Goal: Information Seeking & Learning: Learn about a topic

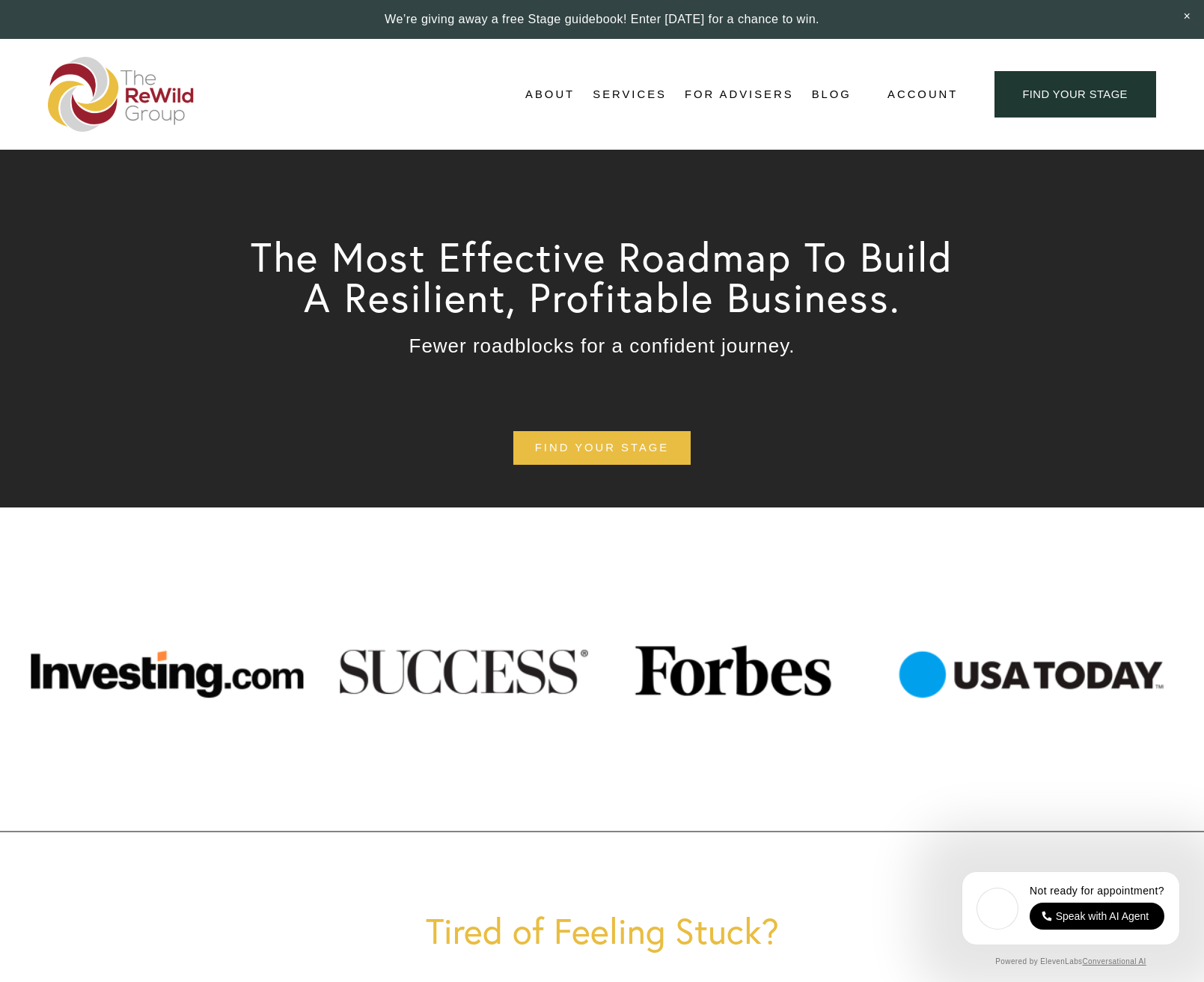
click at [748, 94] on link "For Advisers" at bounding box center [739, 95] width 108 height 22
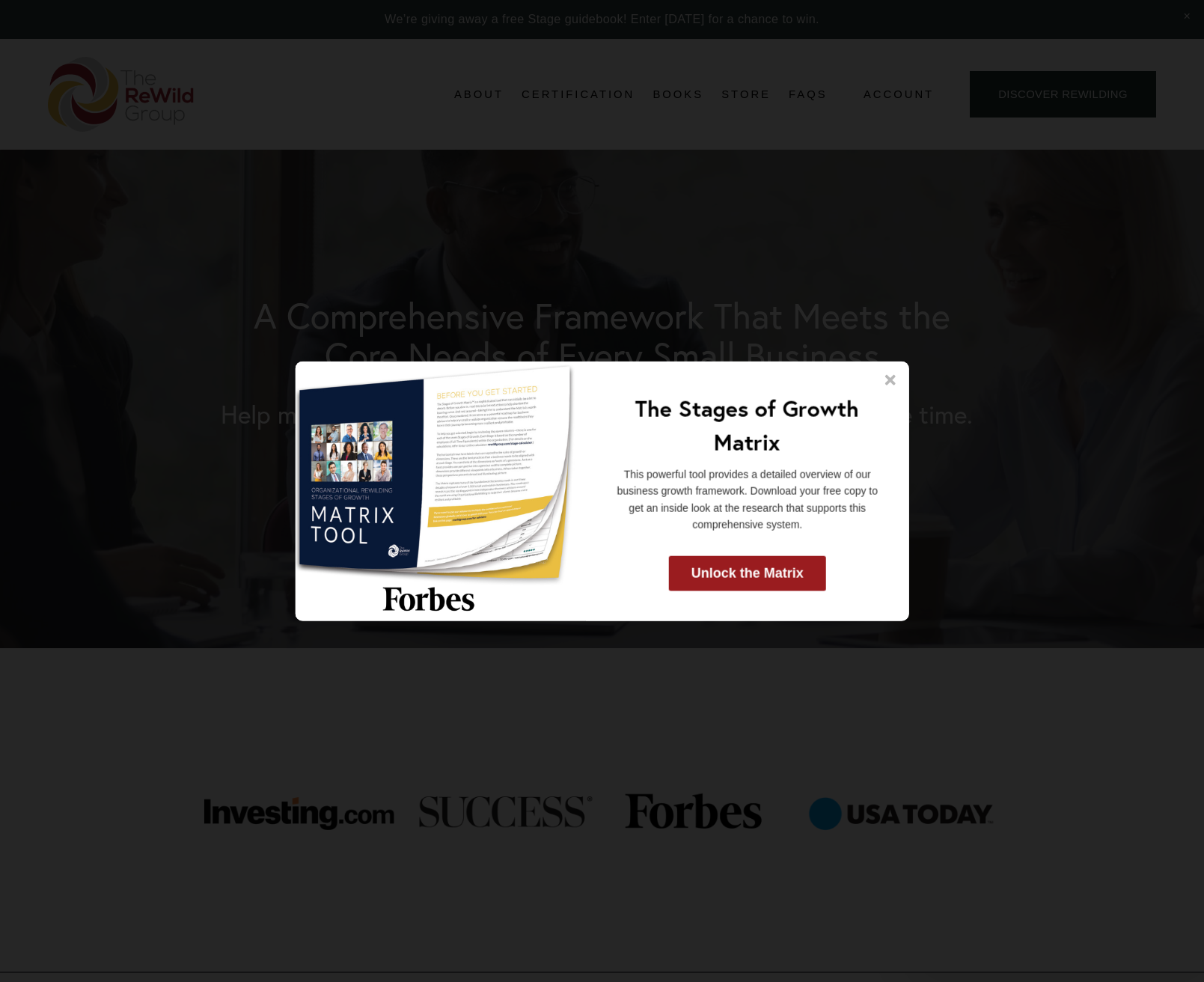
click at [889, 380] on icon at bounding box center [891, 380] width 10 height 10
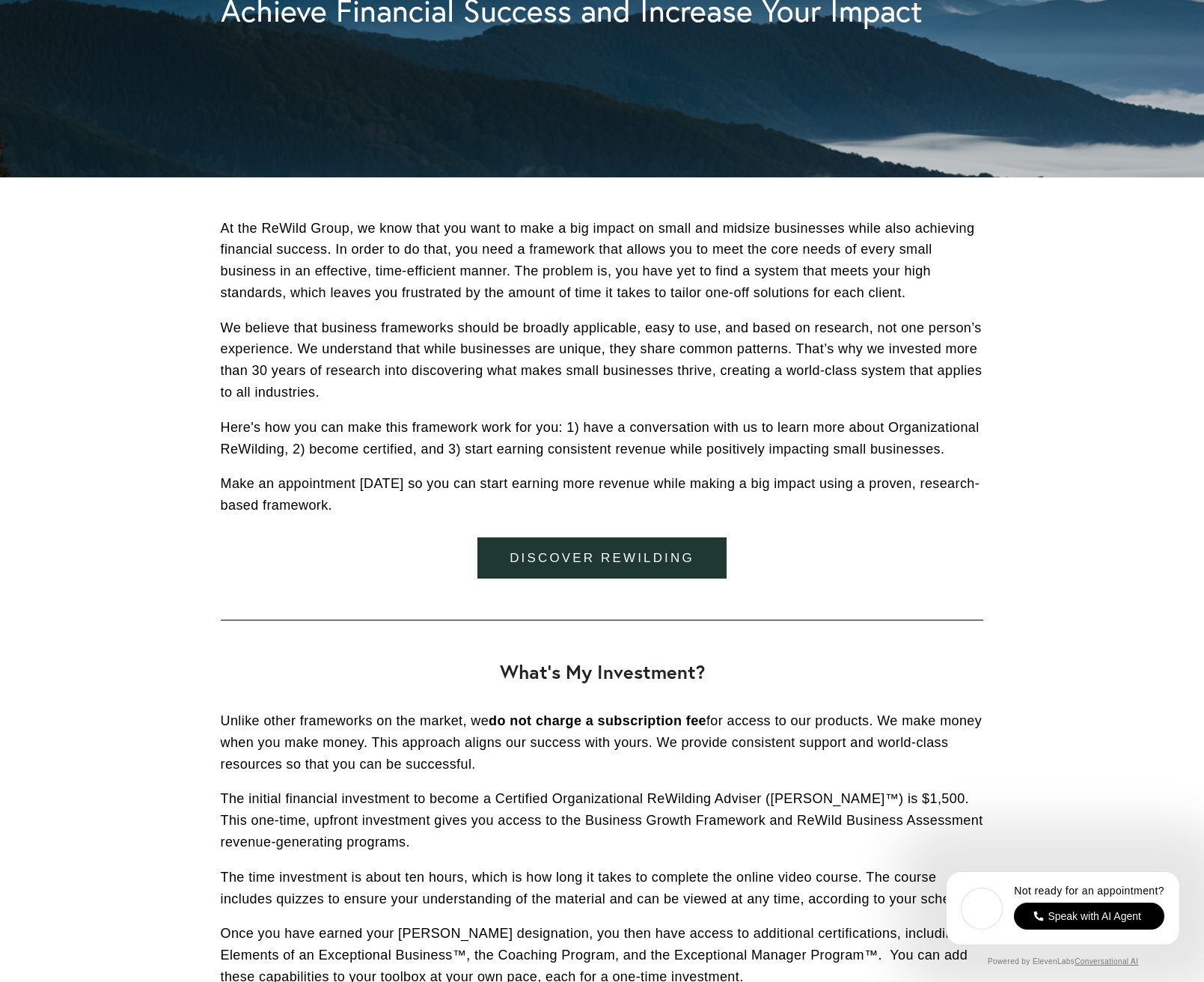
scroll to position [3032, 0]
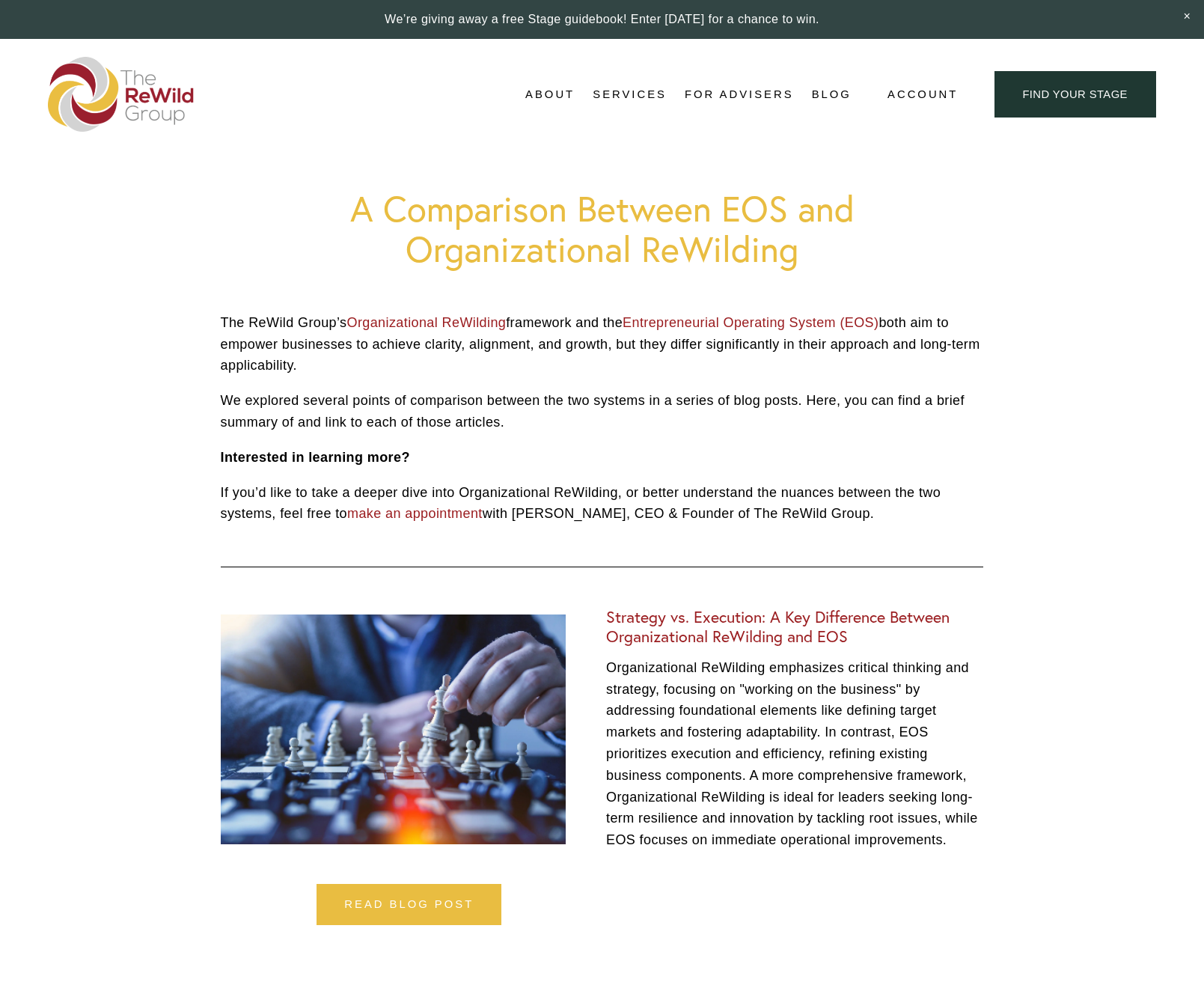
click at [138, 92] on img at bounding box center [121, 94] width 146 height 75
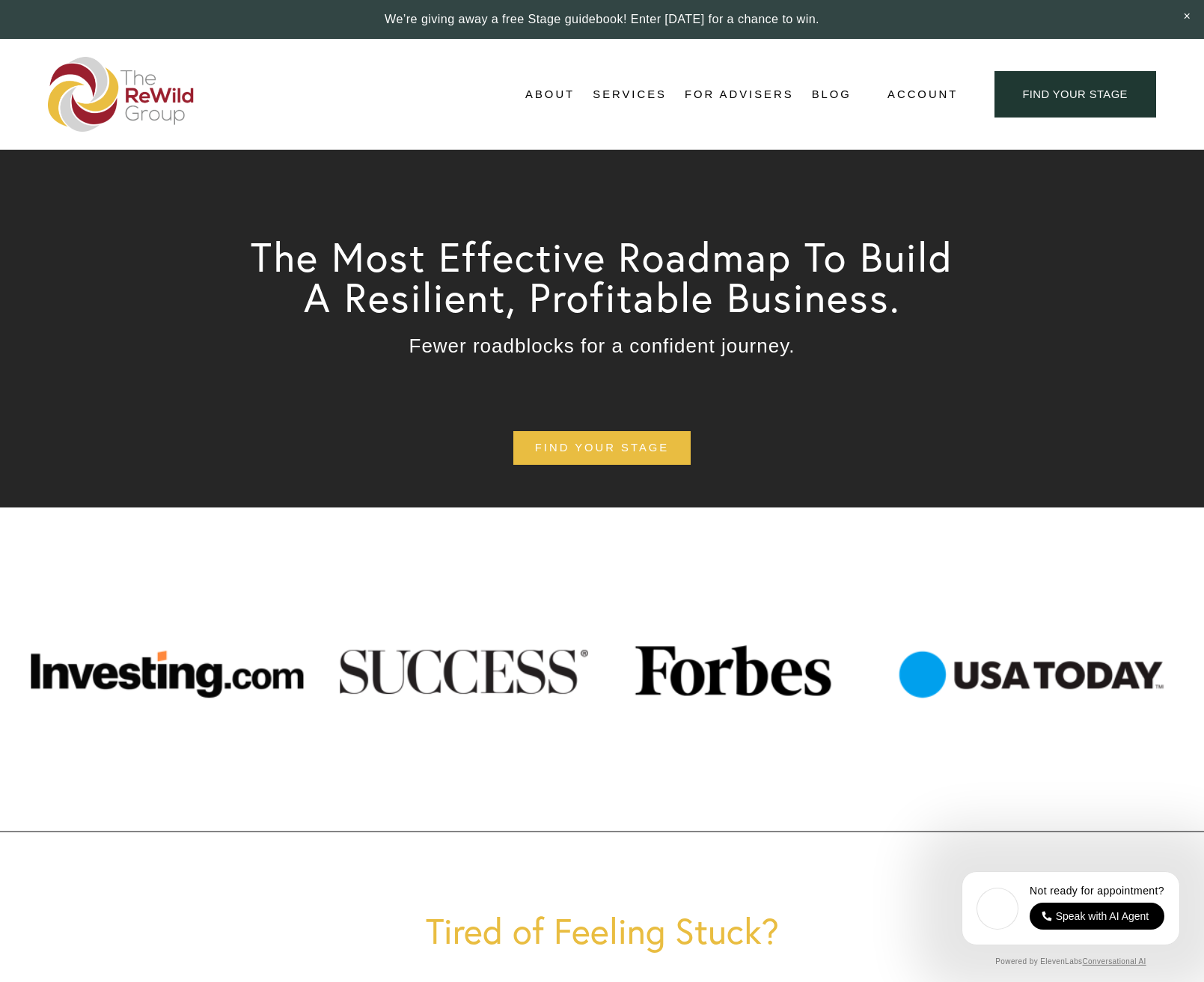
click at [830, 93] on link "Blog" at bounding box center [831, 95] width 40 height 22
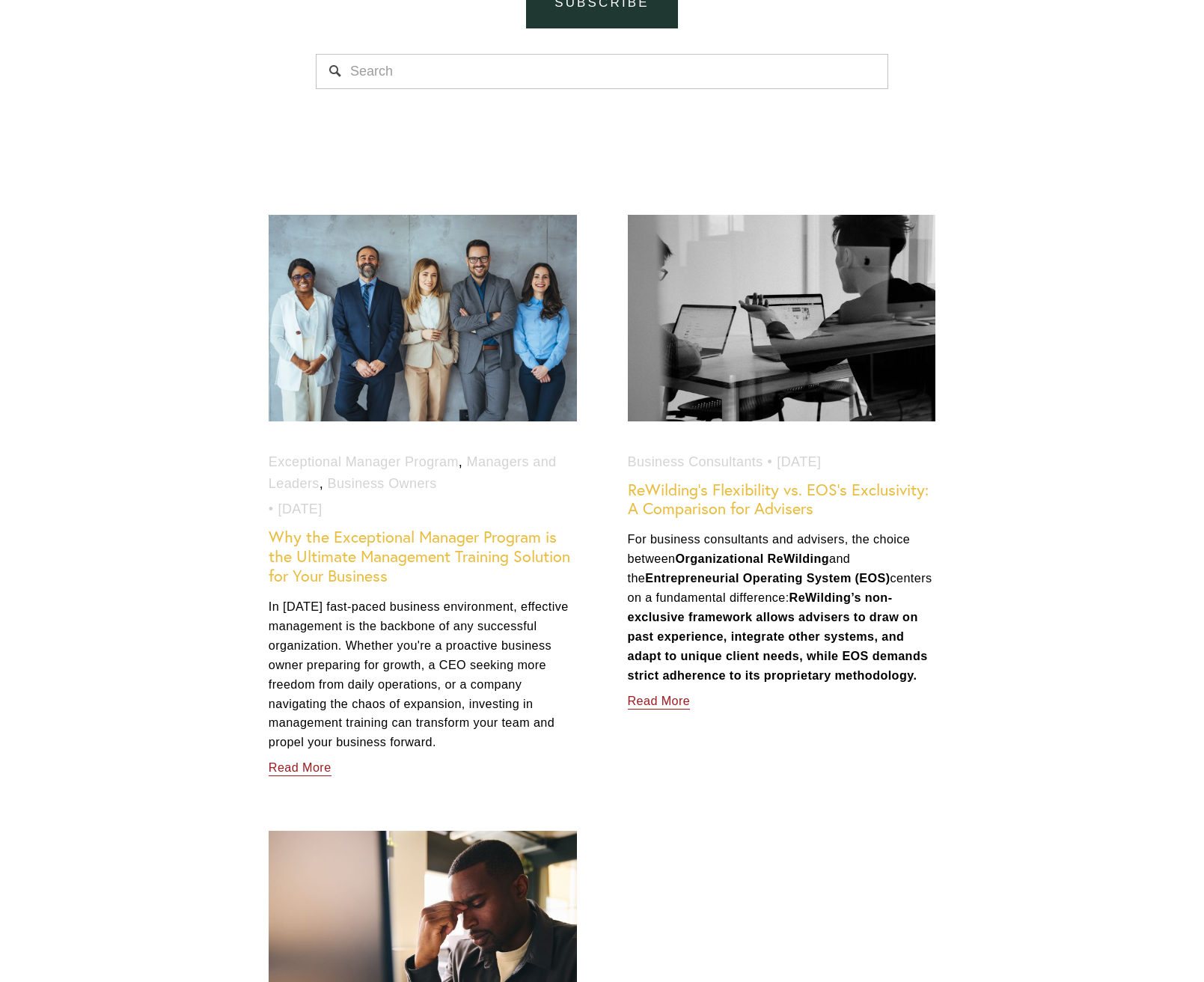
scroll to position [859, 0]
